Goal: Task Accomplishment & Management: Use online tool/utility

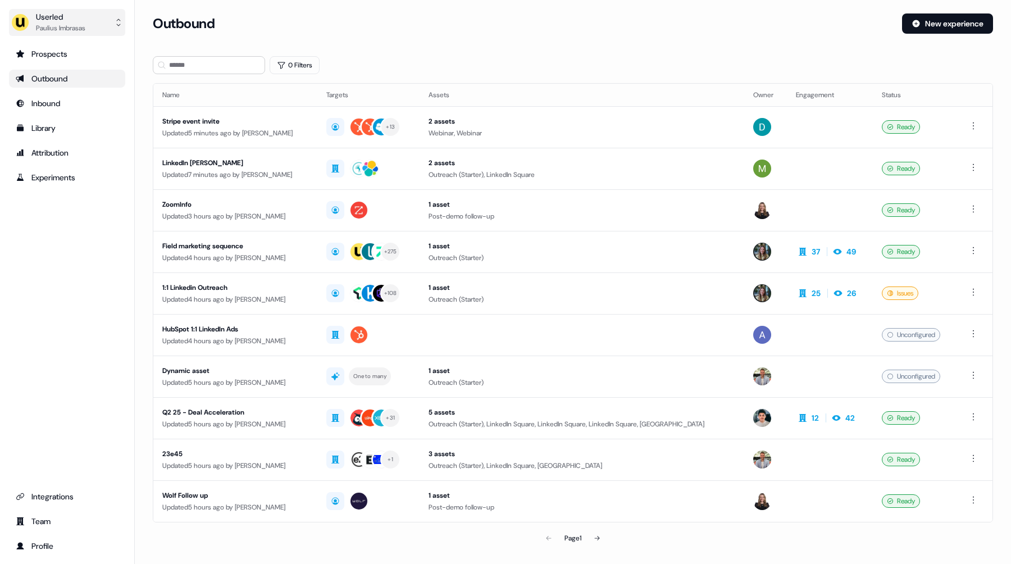
click at [89, 18] on button "Userled [PERSON_NAME]" at bounding box center [67, 22] width 116 height 27
click at [94, 49] on div "Impersonate (Admin)" at bounding box center [66, 53] width 107 height 20
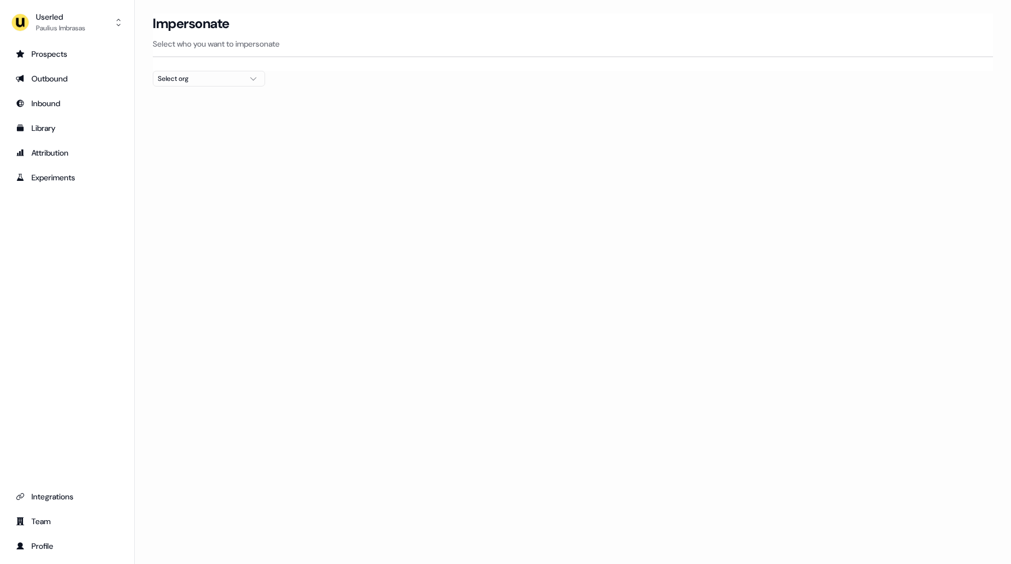
click at [214, 81] on div "Select org" at bounding box center [200, 78] width 84 height 11
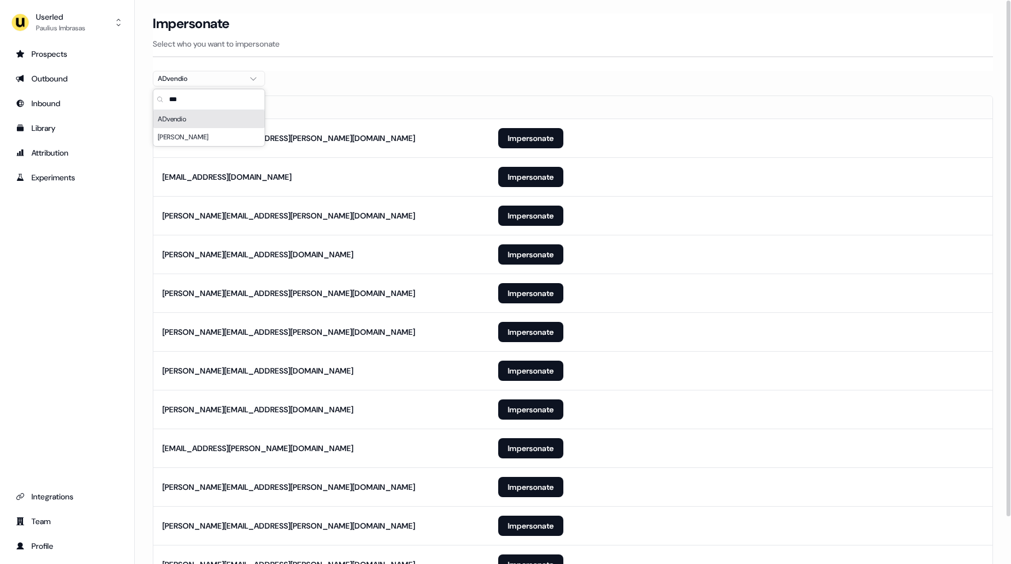
type input "***"
click at [399, 67] on div "Impersonate Select who you want to impersonate" at bounding box center [573, 41] width 840 height 57
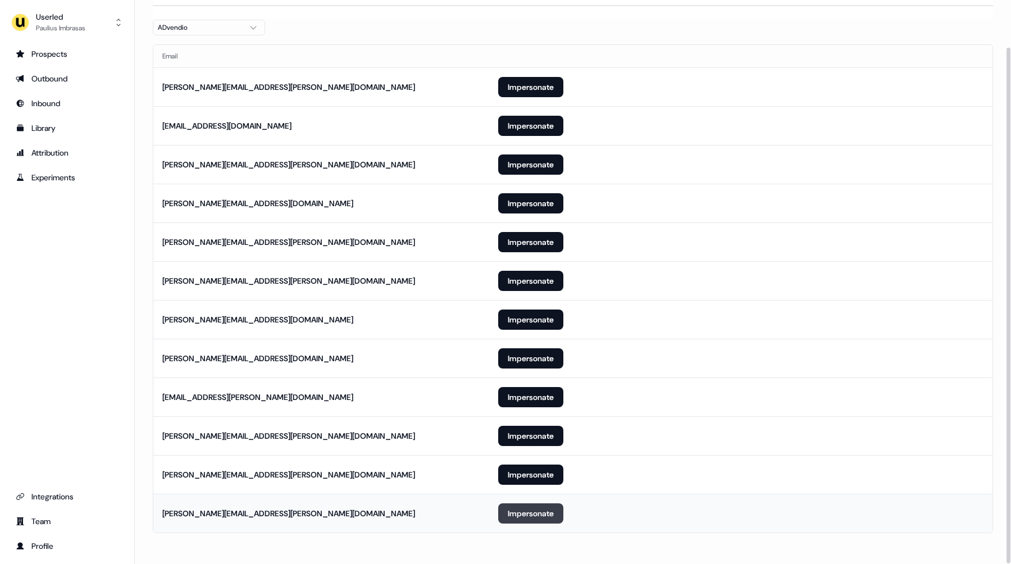
click at [541, 514] on button "Impersonate" at bounding box center [530, 513] width 65 height 20
